Goal: Task Accomplishment & Management: Manage account settings

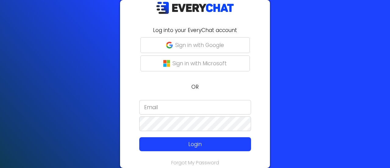
click at [197, 96] on div "Log into your EveryChat account Sign in with Google Sign in with Microsoft OR L…" at bounding box center [195, 84] width 150 height 168
click at [196, 107] on input "email" at bounding box center [195, 107] width 112 height 15
type input "D"
type input "x"
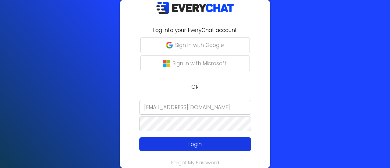
click at [179, 141] on p "Login" at bounding box center [195, 144] width 89 height 8
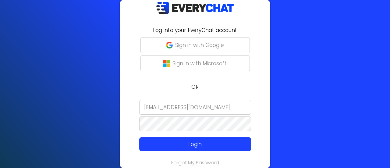
click at [207, 104] on input "[EMAIL_ADDRESS][DOMAIN_NAME]" at bounding box center [195, 107] width 112 height 15
drag, startPoint x: 207, startPoint y: 104, endPoint x: 190, endPoint y: 108, distance: 17.2
click at [190, 108] on input "[EMAIL_ADDRESS][DOMAIN_NAME]" at bounding box center [195, 107] width 112 height 15
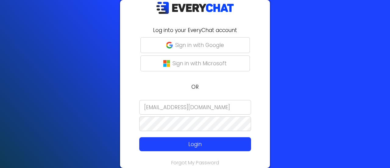
click at [193, 108] on input "[EMAIL_ADDRESS][DOMAIN_NAME]" at bounding box center [195, 107] width 112 height 15
click at [190, 108] on input "[EMAIL_ADDRESS][DOMAIN_NAME]" at bounding box center [195, 107] width 112 height 15
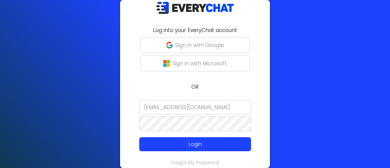
paste input "email"
click at [230, 107] on input "[EMAIL_ADDRESS][DOMAIN_NAME]" at bounding box center [195, 107] width 112 height 15
type input "[EMAIL_ADDRESS][DOMAIN_NAME]"
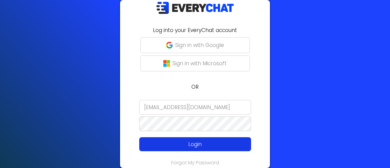
click at [195, 141] on p "Login" at bounding box center [195, 144] width 89 height 8
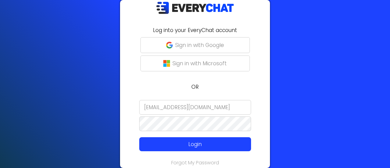
click at [116, 126] on div "Log into your EveryChat account Sign in with Google Sign in with Microsoft OR […" at bounding box center [195, 84] width 390 height 168
drag, startPoint x: 139, startPoint y: 125, endPoint x: 116, endPoint y: 72, distance: 57.2
click at [116, 72] on div "Log into your EveryChat account Sign in with Google Sign in with Microsoft OR […" at bounding box center [195, 84] width 390 height 168
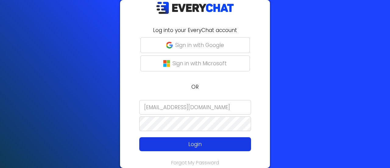
click at [168, 141] on p "Login" at bounding box center [195, 144] width 89 height 8
click at [233, 147] on p "Login" at bounding box center [195, 144] width 89 height 8
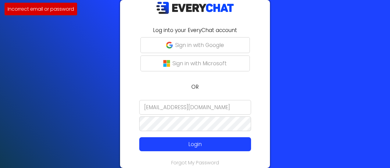
click at [133, 118] on form "[EMAIL_ADDRESS][DOMAIN_NAME] Login" at bounding box center [195, 125] width 143 height 51
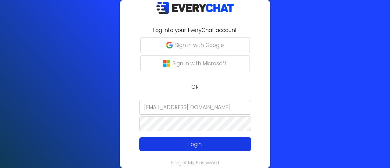
click at [146, 137] on button "Login" at bounding box center [195, 144] width 112 height 14
